Goal: Transaction & Acquisition: Purchase product/service

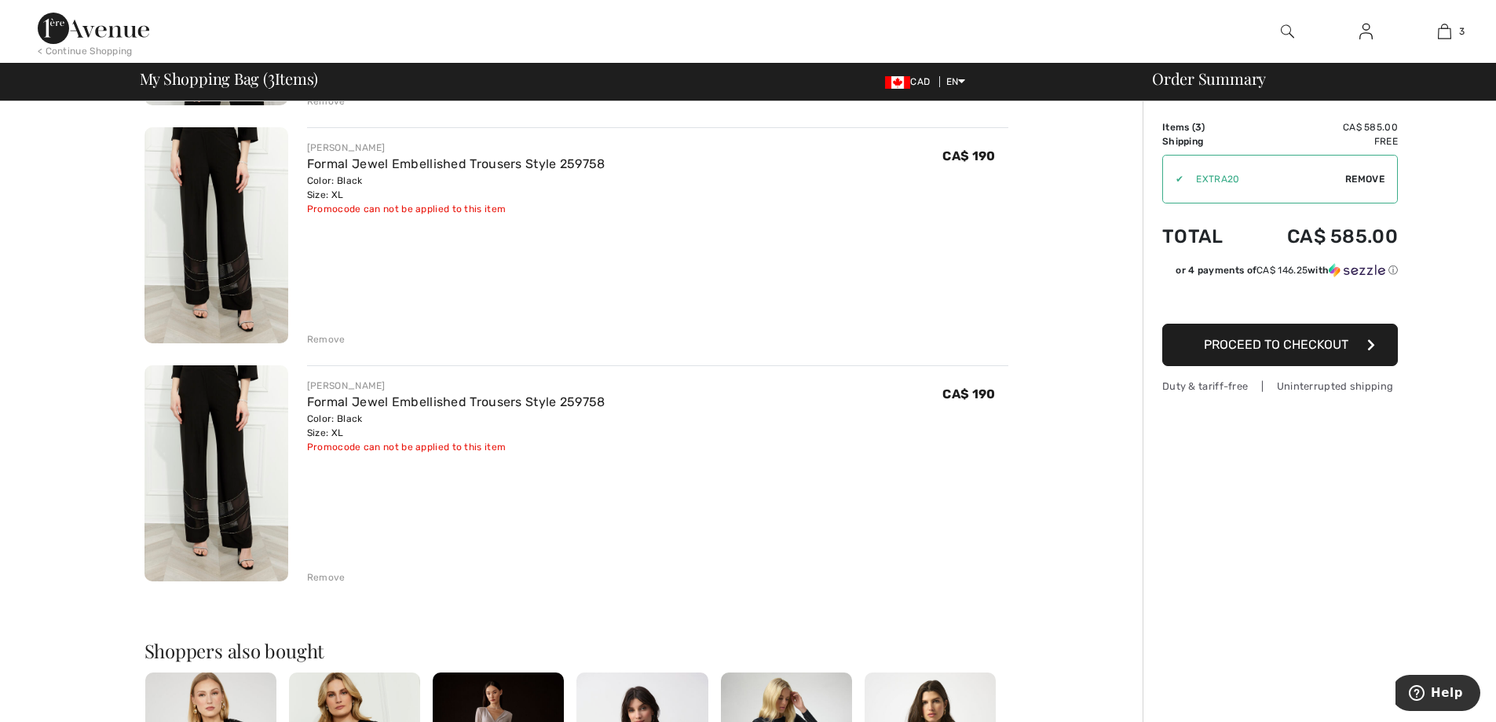
scroll to position [236, 0]
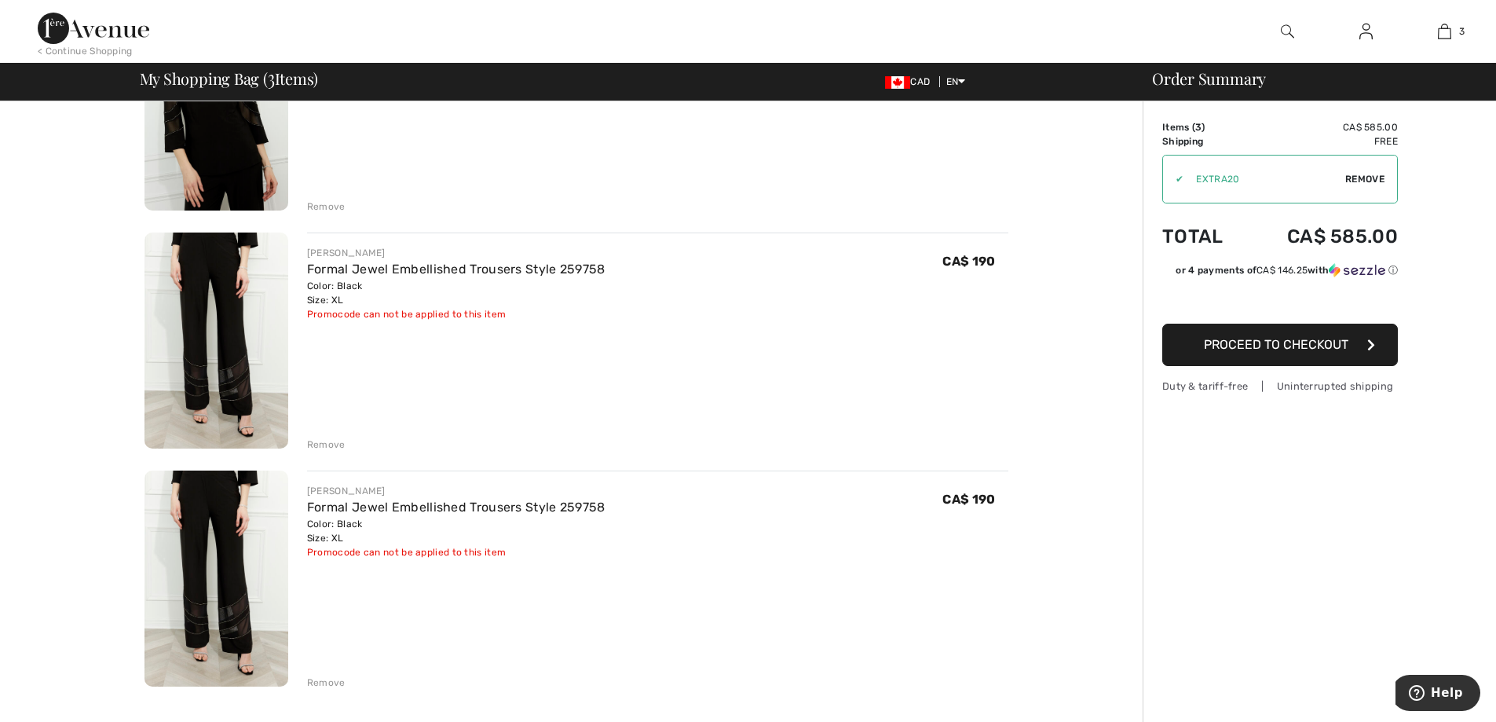
click at [323, 441] on div "Remove" at bounding box center [326, 444] width 38 height 14
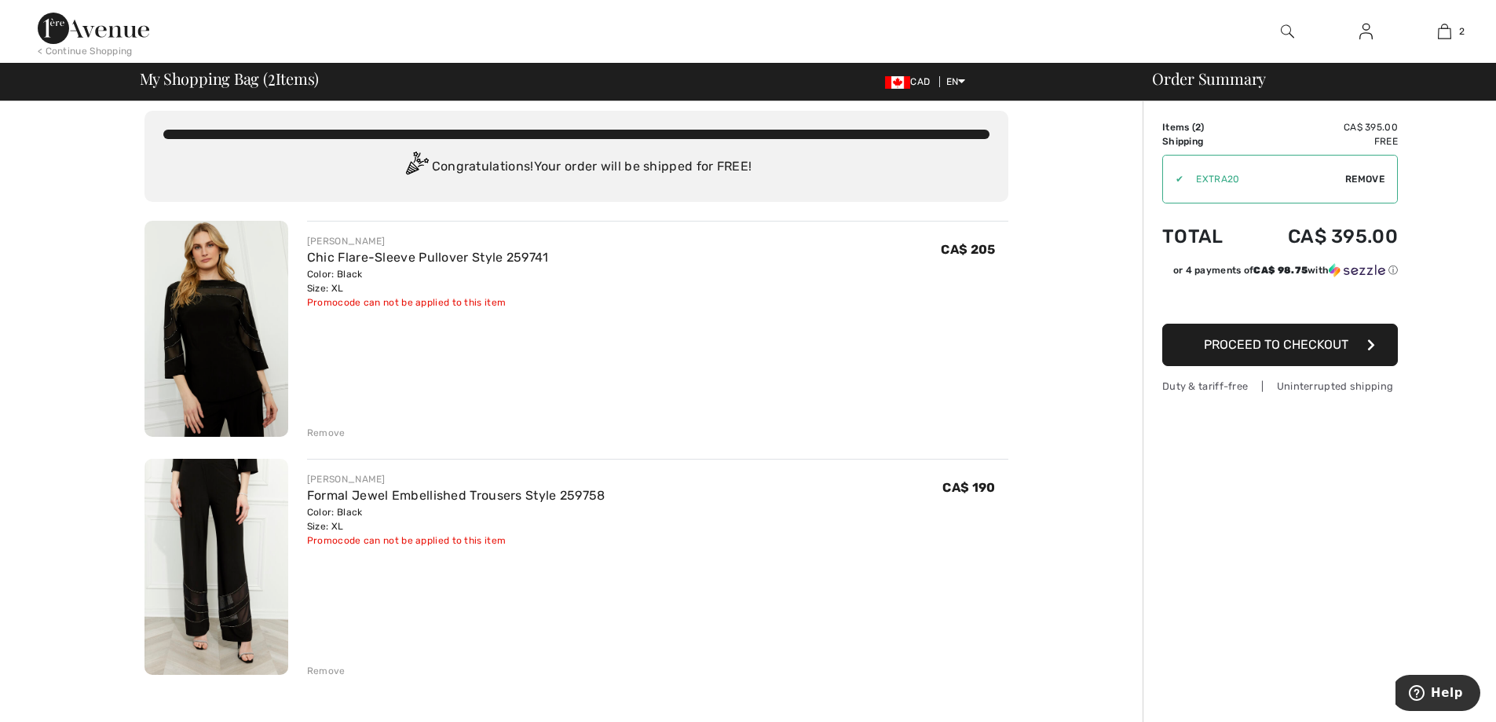
scroll to position [0, 0]
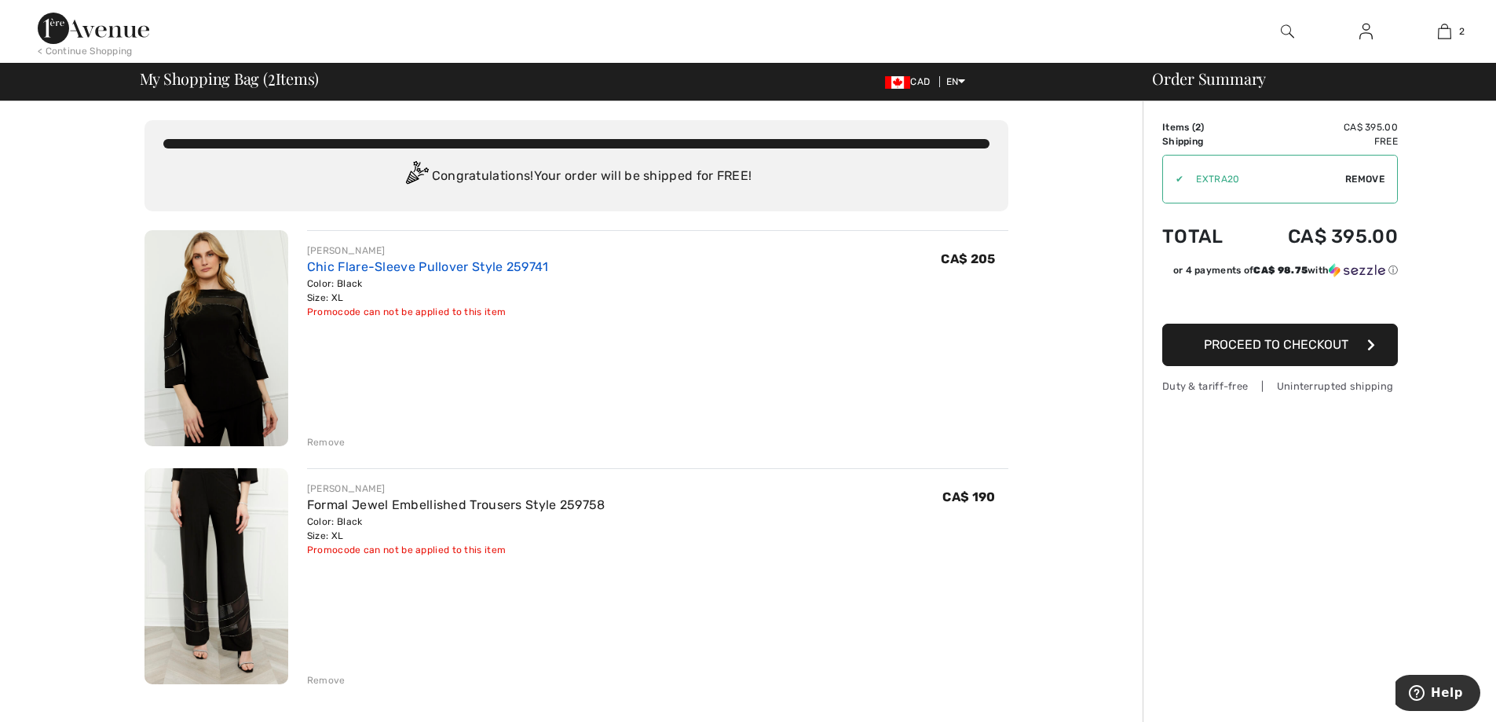
click at [463, 264] on link "Chic Flare-Sleeve Pullover Style 259741" at bounding box center [428, 266] width 242 height 15
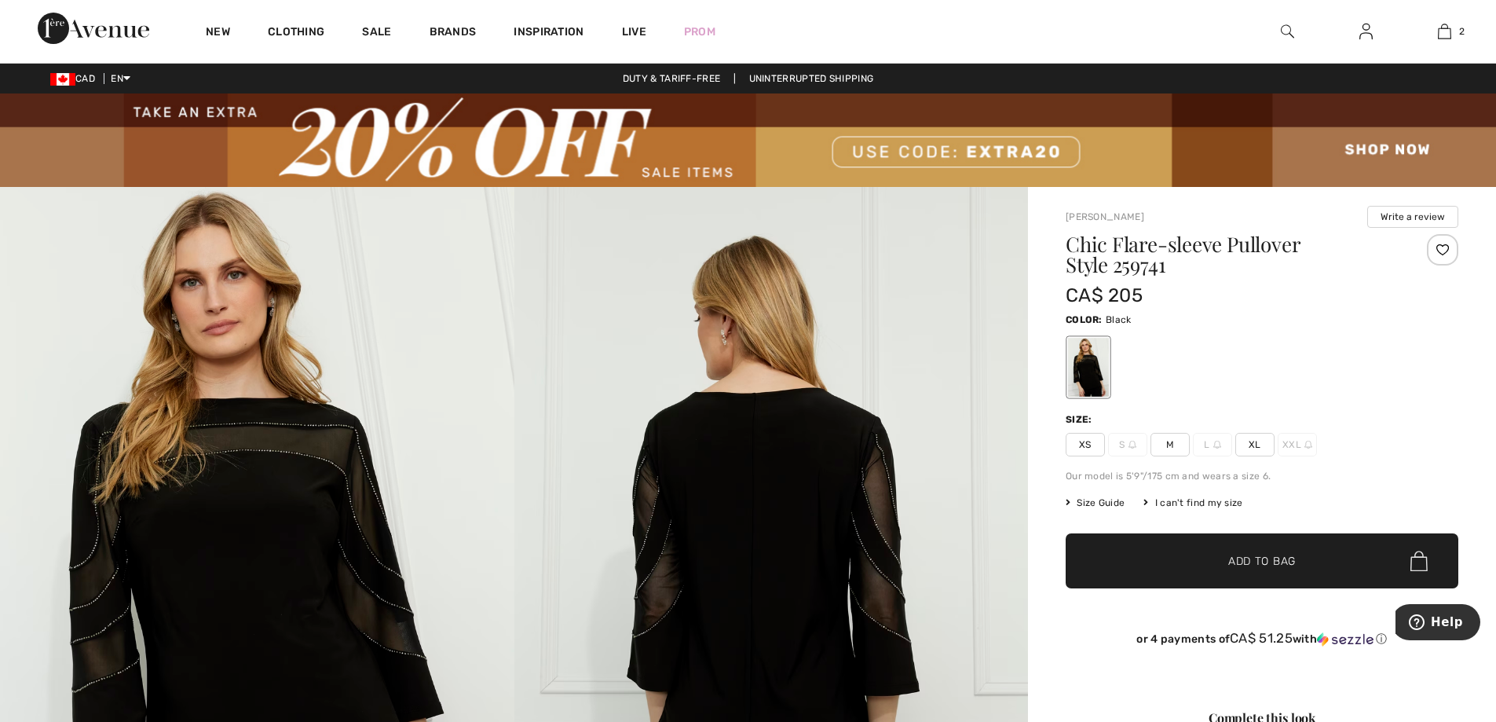
click at [1201, 503] on div "I can't find my size" at bounding box center [1192, 502] width 99 height 14
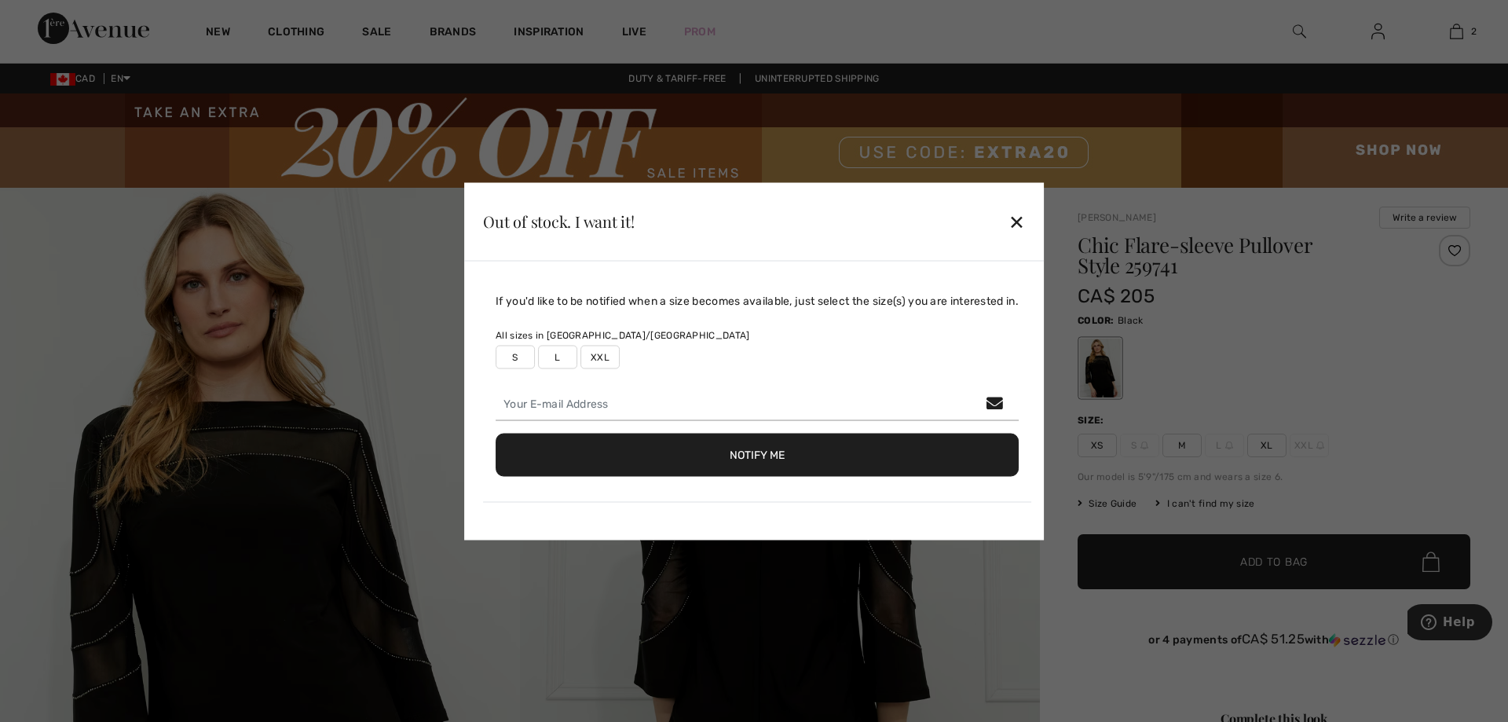
click at [595, 360] on label "XXL" at bounding box center [599, 357] width 39 height 24
click at [567, 408] on input "email" at bounding box center [756, 403] width 523 height 33
type input "Anna.Casalinuovo@ycdsb.ca"
click at [767, 455] on button "Notify Me" at bounding box center [756, 454] width 523 height 43
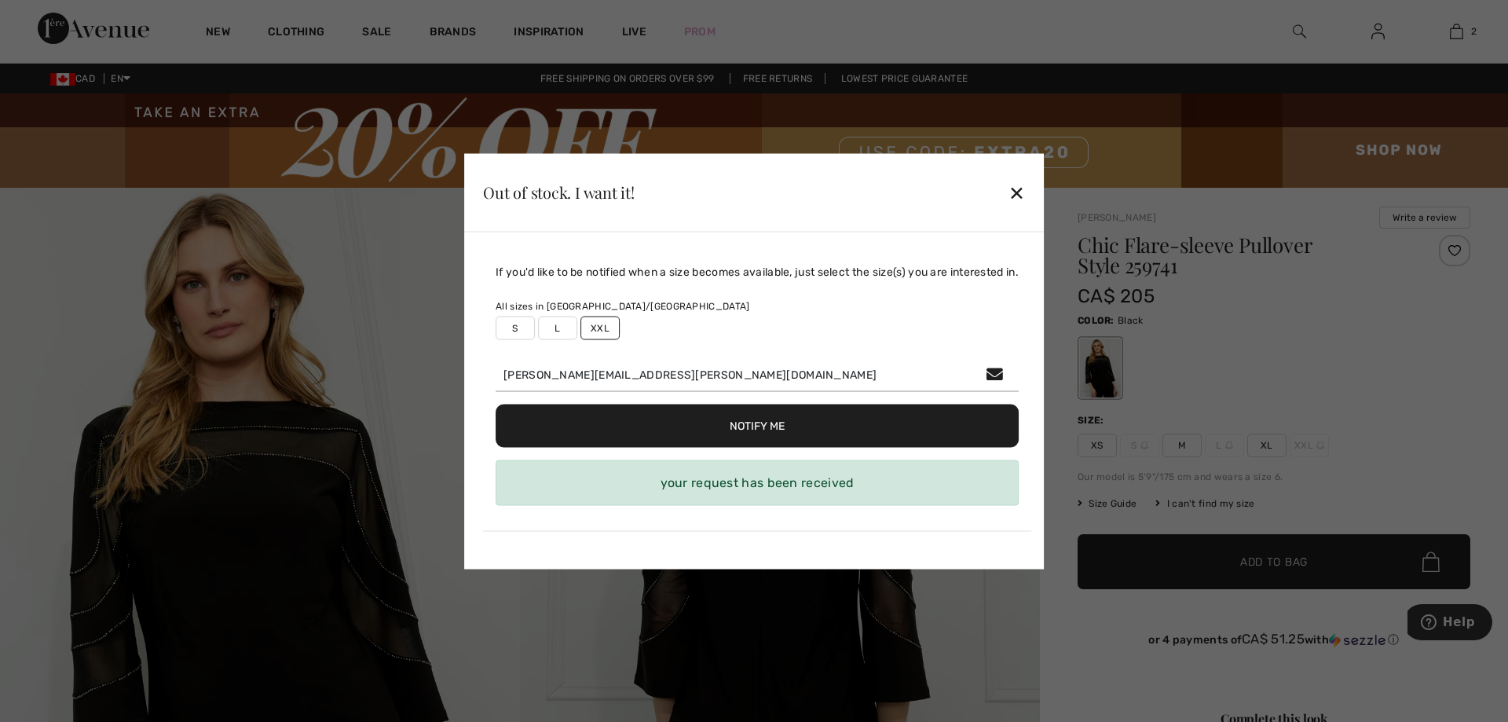
click at [1022, 187] on div "✕" at bounding box center [1016, 192] width 16 height 33
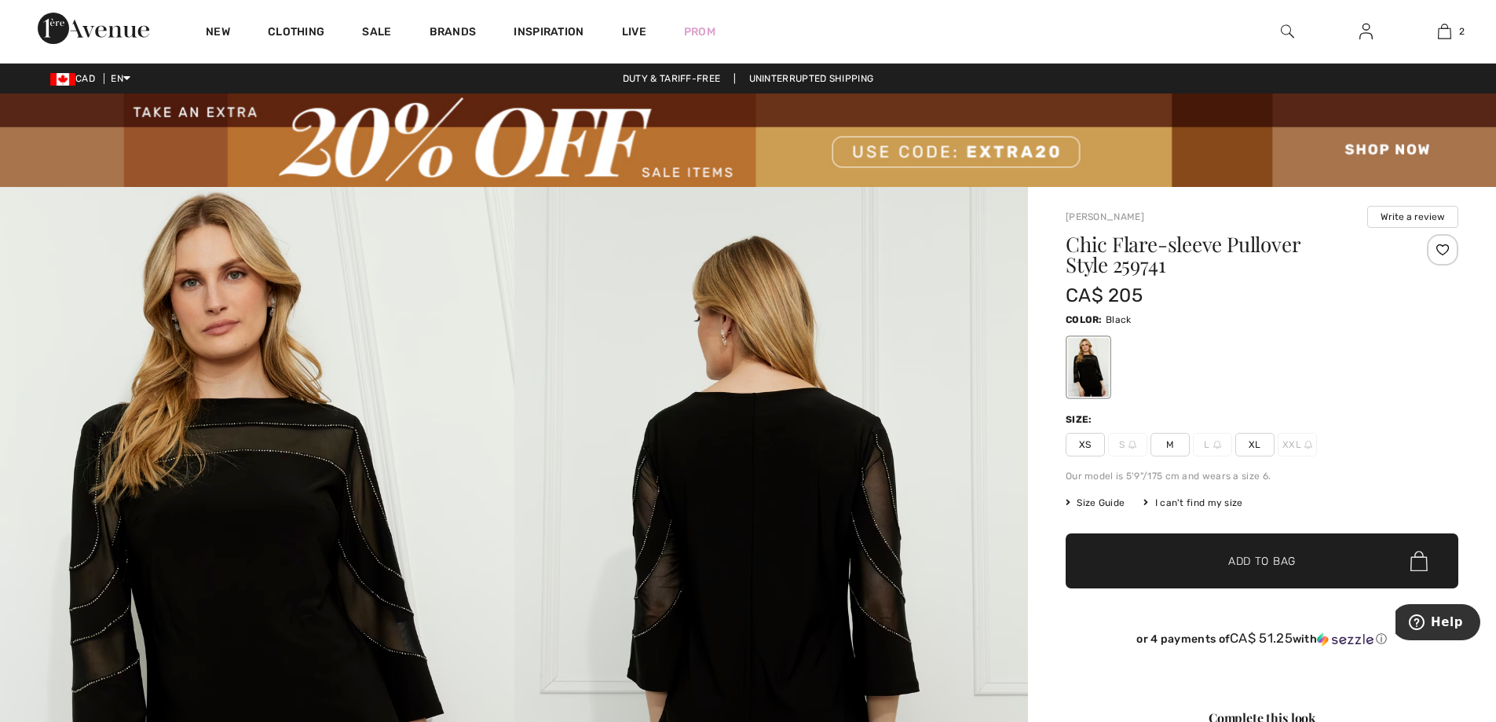
click at [436, 501] on img at bounding box center [257, 572] width 514 height 771
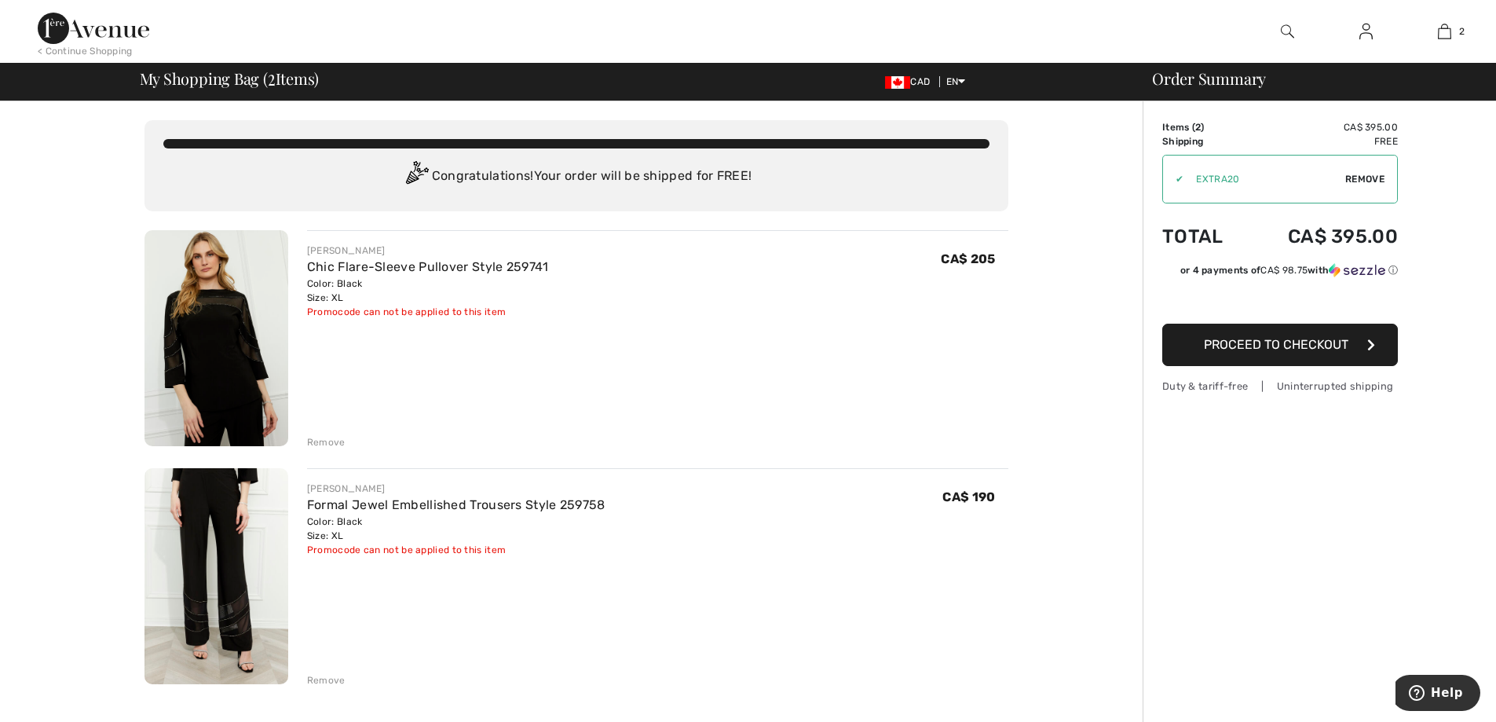
click at [1047, 229] on div "You are only CA$ 0.00 away from FREE SHIPPING! Continue Shopping > Congratulati…" at bounding box center [575, 722] width 1133 height 1242
click at [1256, 341] on span "Proceed to Checkout" at bounding box center [1276, 344] width 144 height 15
